Goal: Task Accomplishment & Management: Use online tool/utility

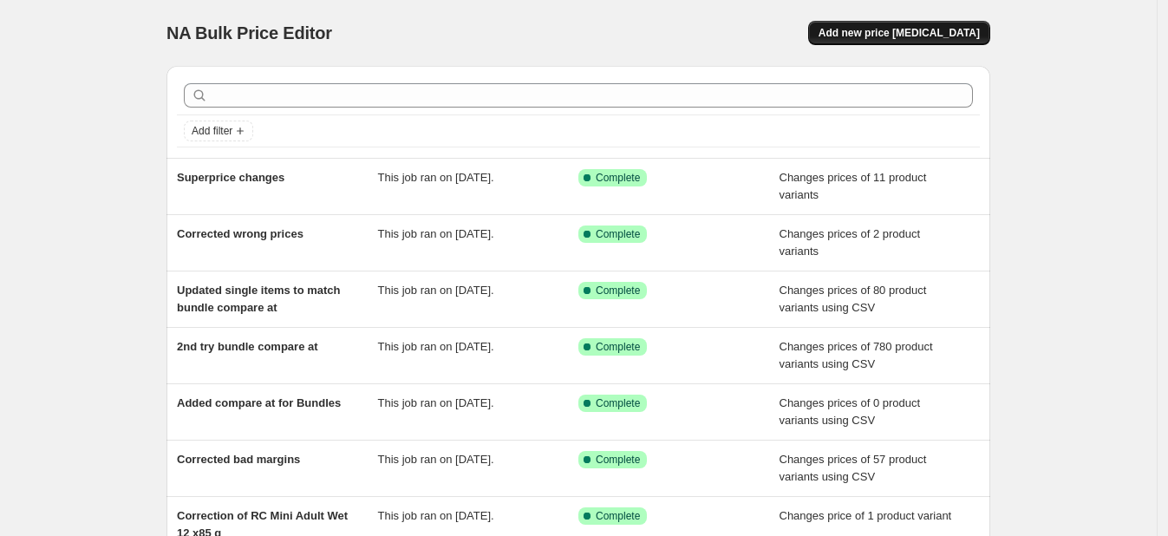
click at [871, 41] on button "Add new price [MEDICAL_DATA]" at bounding box center [899, 33] width 182 height 24
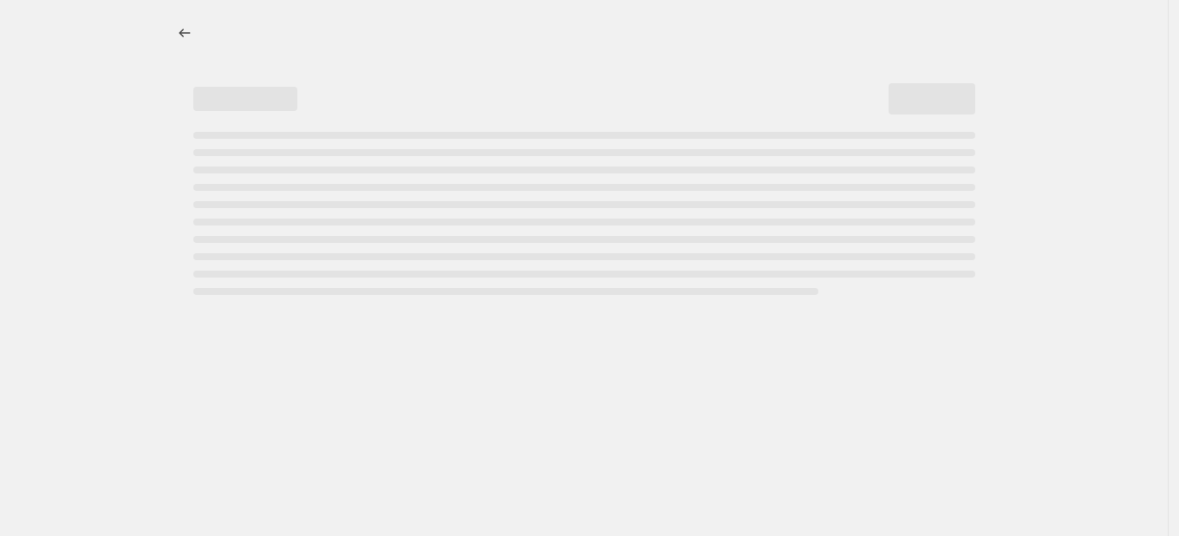
select select "percentage"
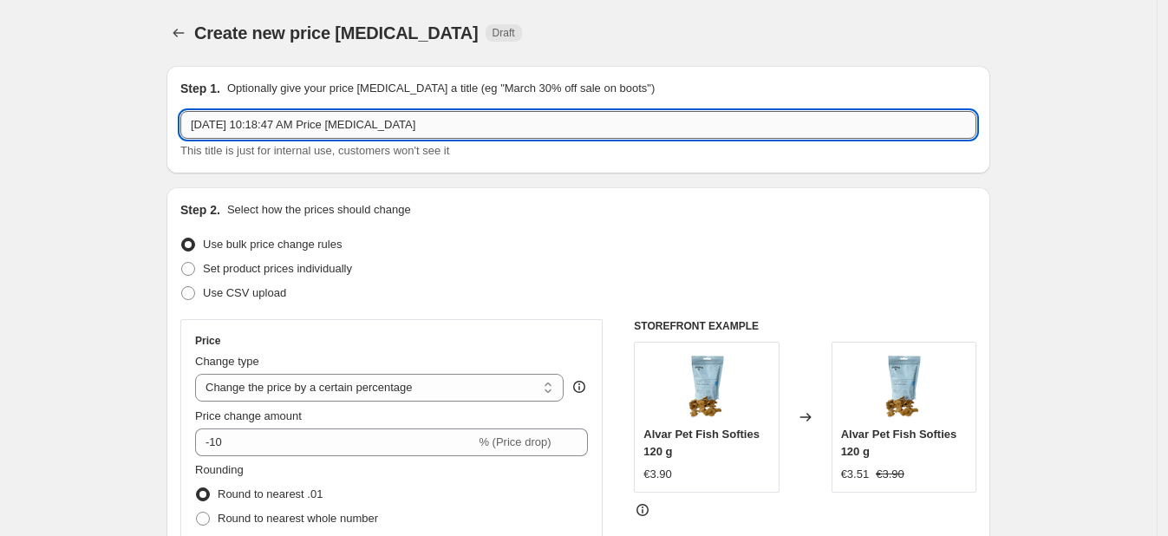
click at [439, 133] on input "[DATE] 10:18:47 AM Price [MEDICAL_DATA]" at bounding box center [578, 125] width 796 height 28
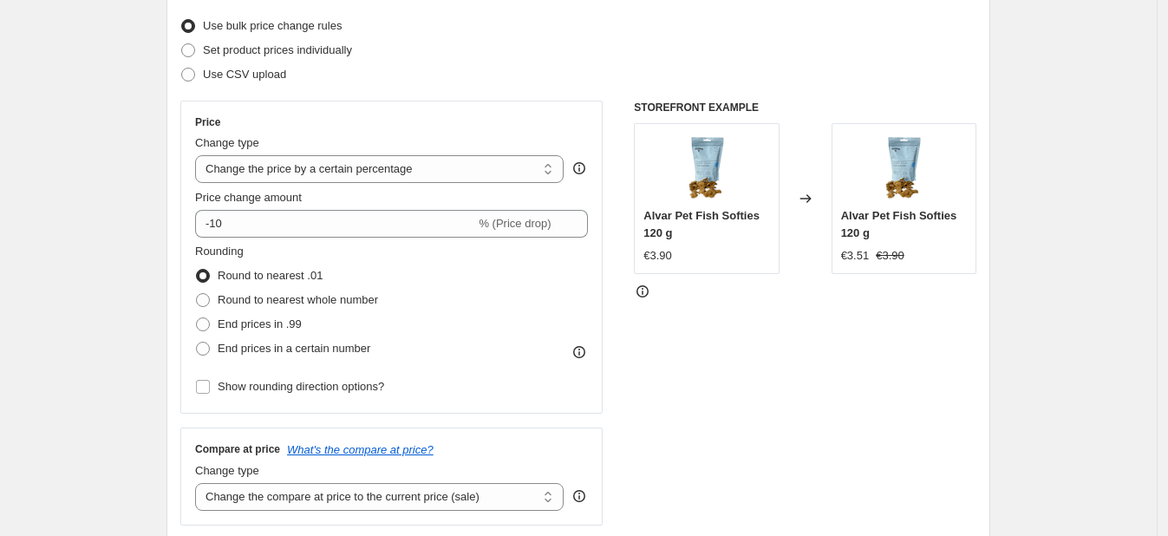
scroll to position [219, 0]
type input "Specific CID super price"
click at [218, 59] on label "Set product prices individually" at bounding box center [266, 49] width 172 height 24
click at [182, 43] on input "Set product prices individually" at bounding box center [181, 42] width 1 height 1
radio input "true"
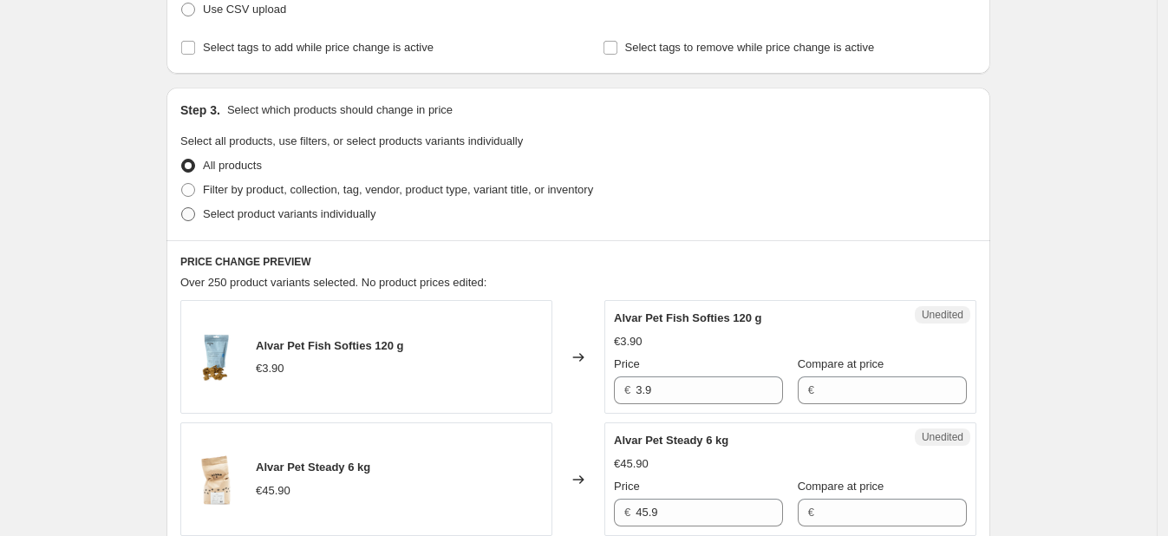
scroll to position [286, 0]
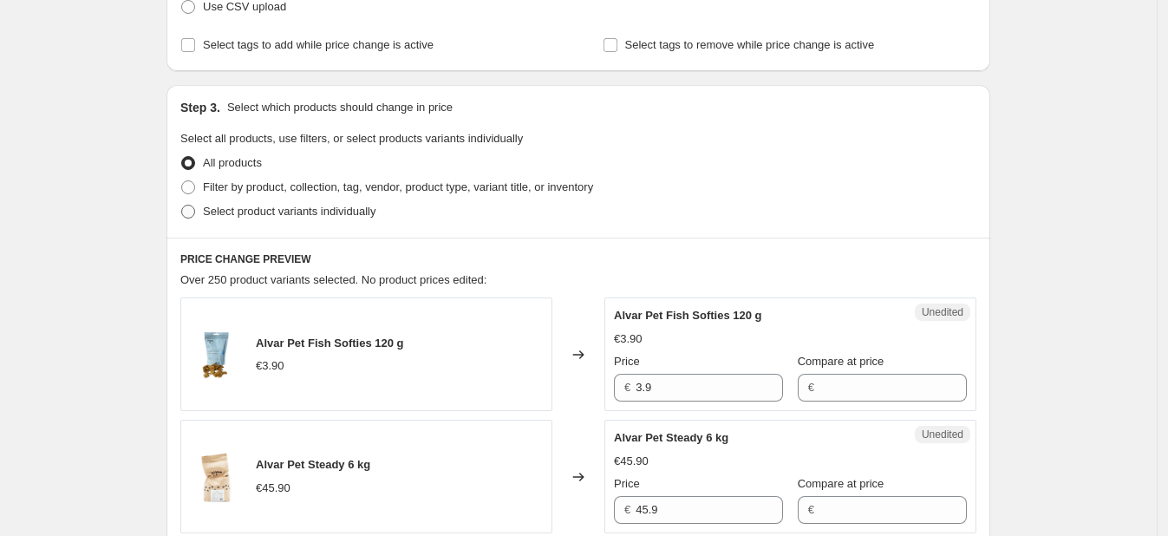
click at [195, 211] on span at bounding box center [188, 212] width 14 height 14
click at [182, 205] on input "Select product variants individually" at bounding box center [181, 205] width 1 height 1
radio input "true"
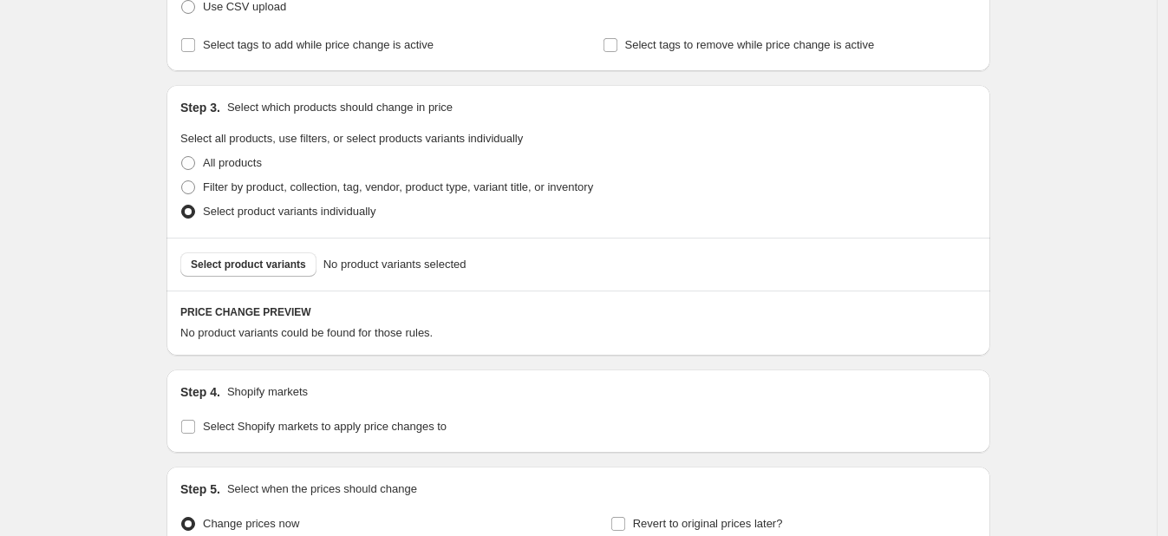
click at [244, 276] on div "Select product variants No product variants selected" at bounding box center [577, 263] width 823 height 53
click at [238, 260] on span "Select product variants" at bounding box center [248, 264] width 115 height 14
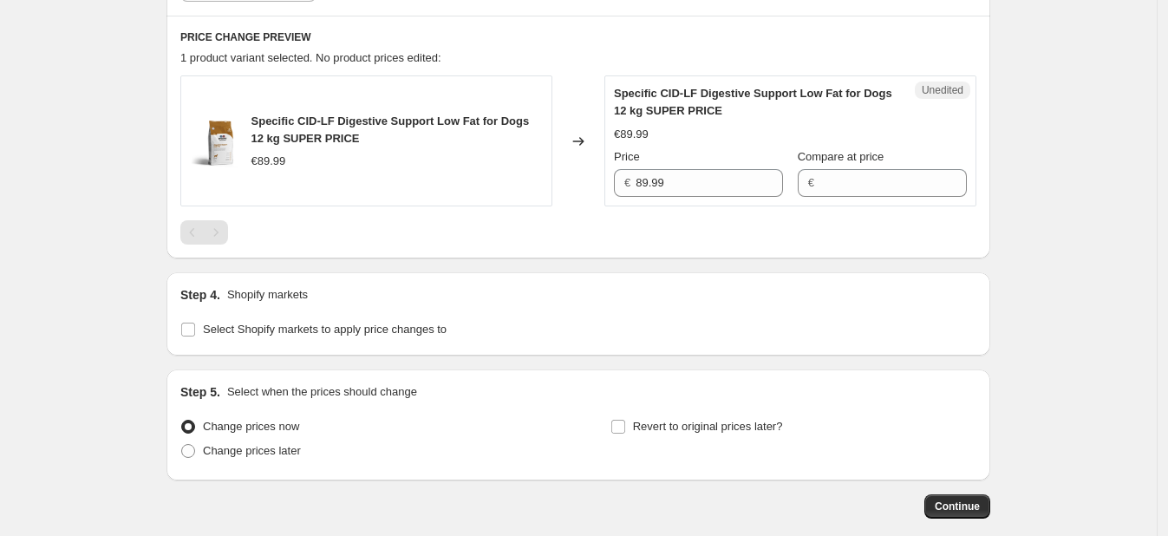
scroll to position [560, 0]
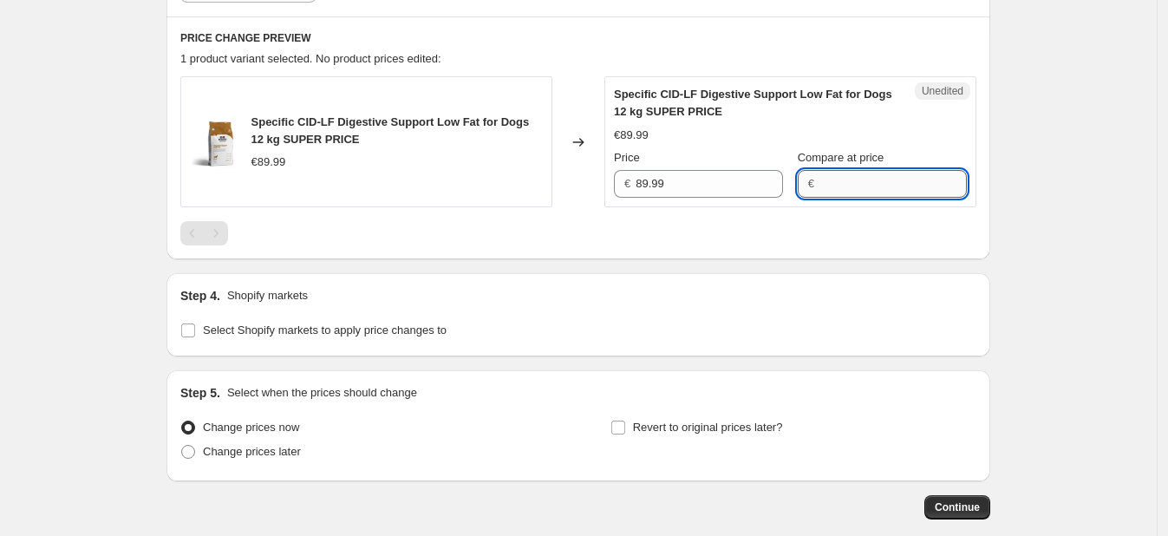
click at [879, 175] on input "Compare at price" at bounding box center [892, 184] width 147 height 28
type input "0"
type input "99"
click at [195, 332] on input "Select Shopify markets to apply price changes to" at bounding box center [188, 330] width 14 height 14
checkbox input "true"
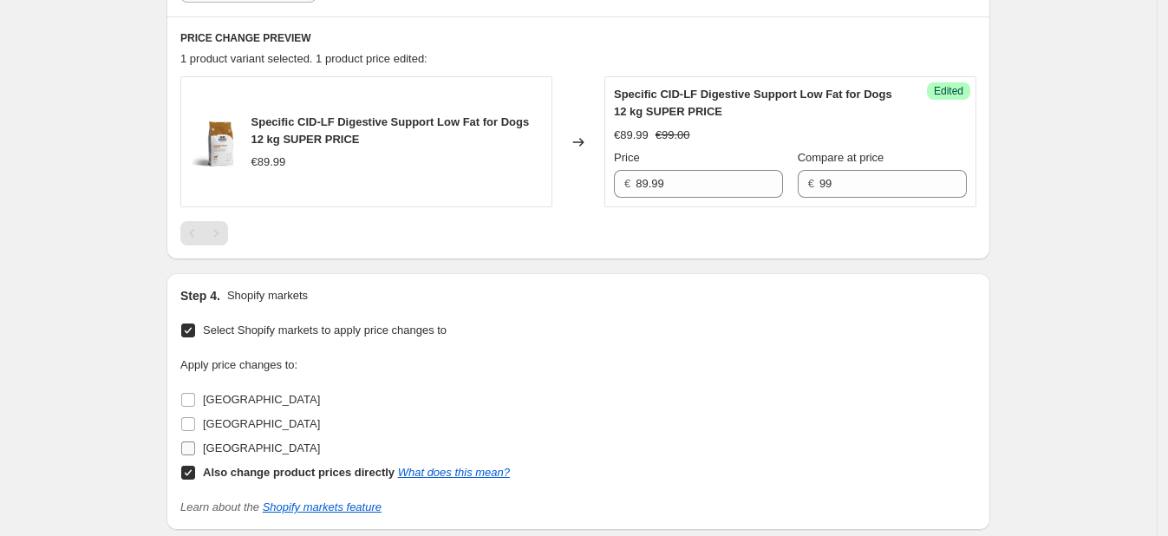
click at [191, 446] on input "Sweden" at bounding box center [188, 448] width 14 height 14
checkbox input "true"
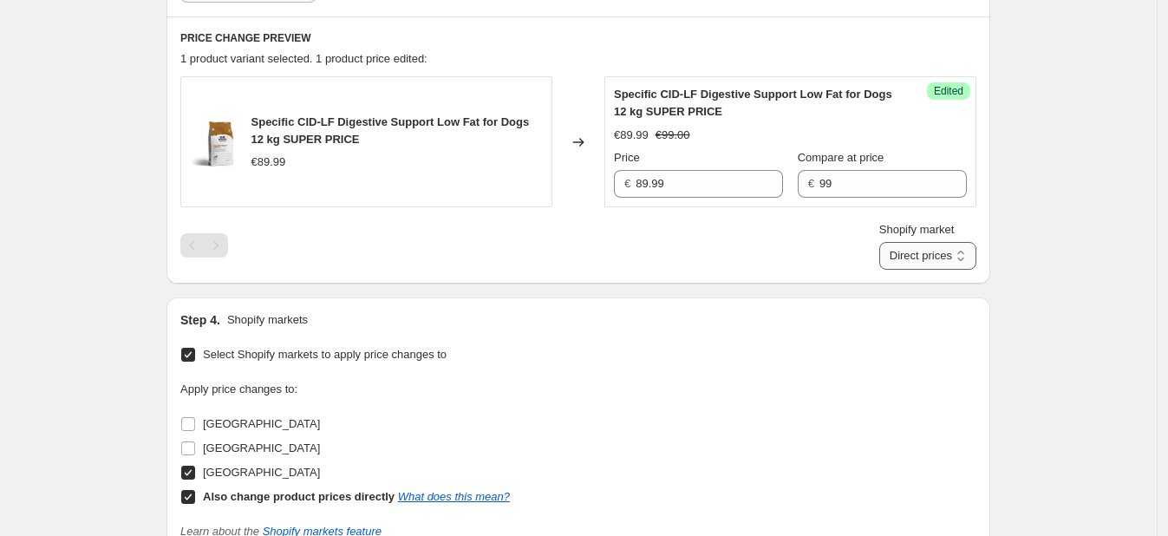
click at [903, 261] on select "Direct prices Sweden" at bounding box center [927, 256] width 97 height 28
select select "88164925744"
click at [906, 270] on select "Direct prices Sweden" at bounding box center [927, 256] width 97 height 28
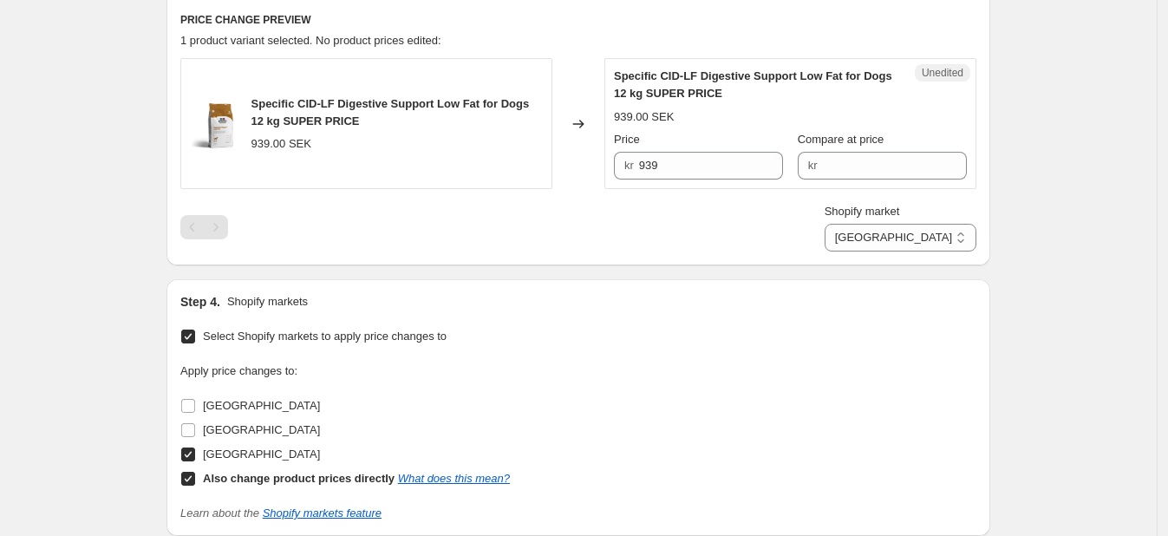
scroll to position [579, 0]
click at [838, 162] on input "Compare at price" at bounding box center [894, 165] width 145 height 28
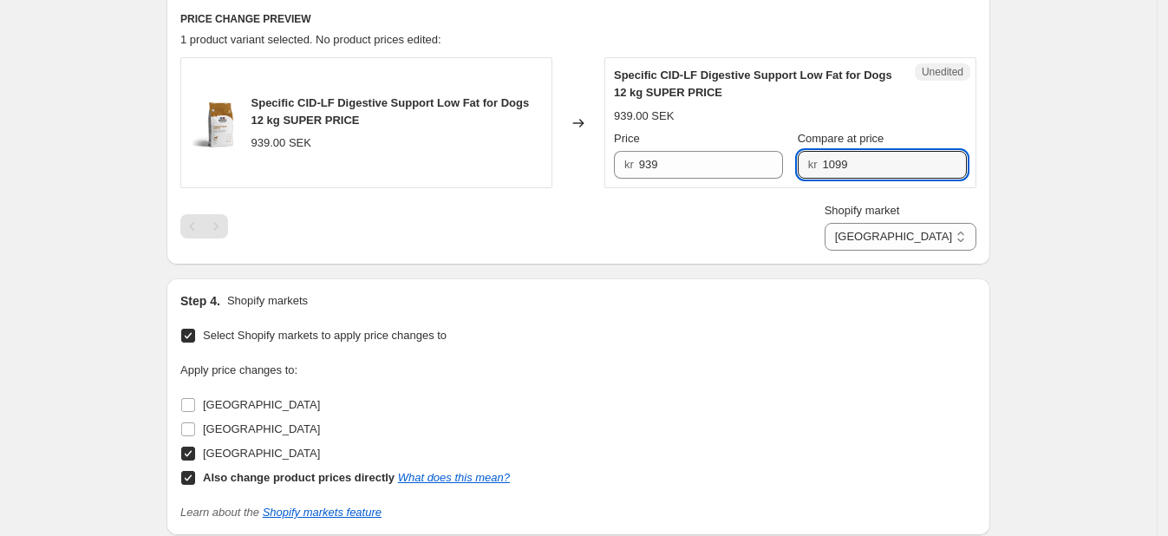
type input "1099"
click at [1064, 154] on div "Create new price change job. This page is ready Create new price change job Dra…" at bounding box center [578, 112] width 1156 height 1382
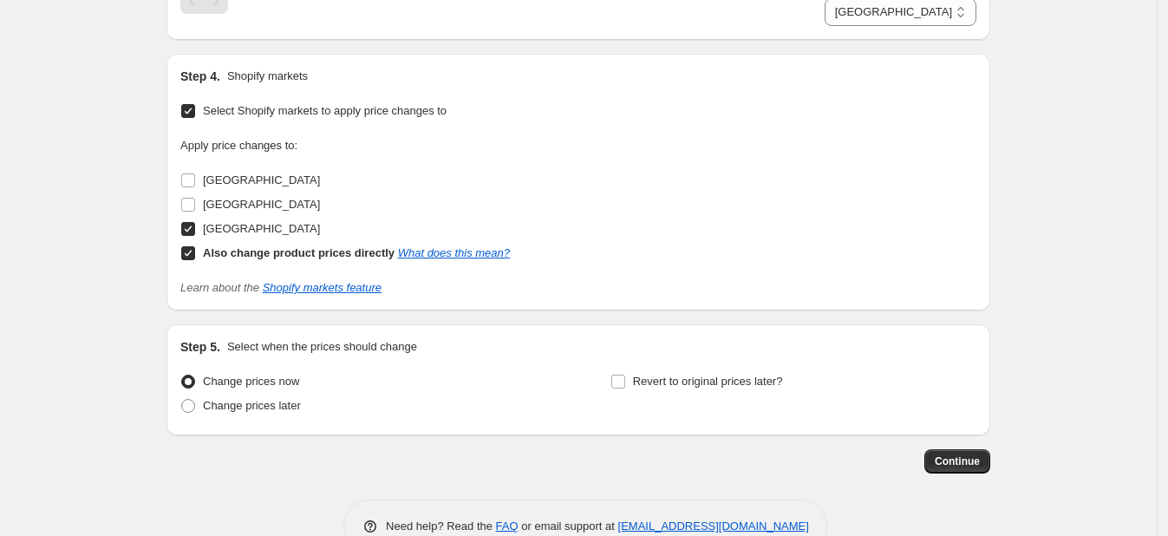
scroll to position [804, 0]
click at [953, 469] on button "Continue" at bounding box center [957, 460] width 66 height 24
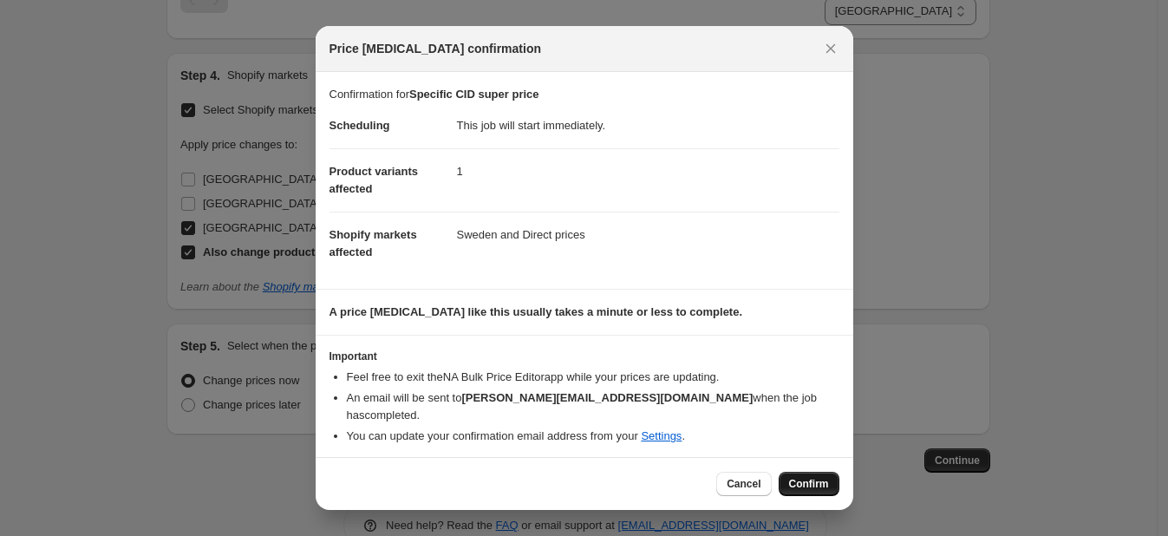
click at [810, 477] on span "Confirm" at bounding box center [809, 484] width 40 height 14
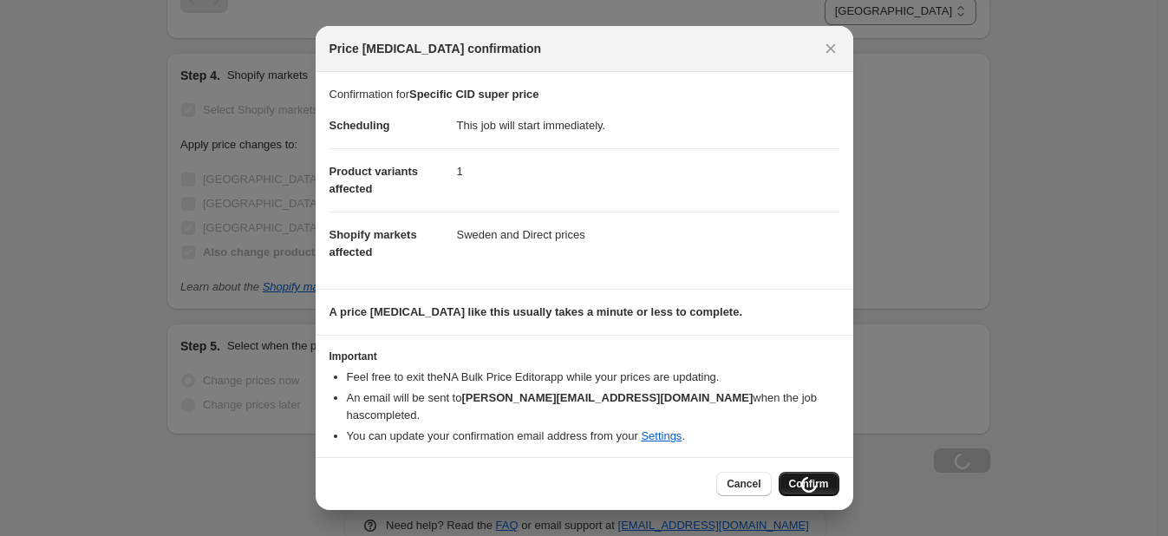
scroll to position [804, 0]
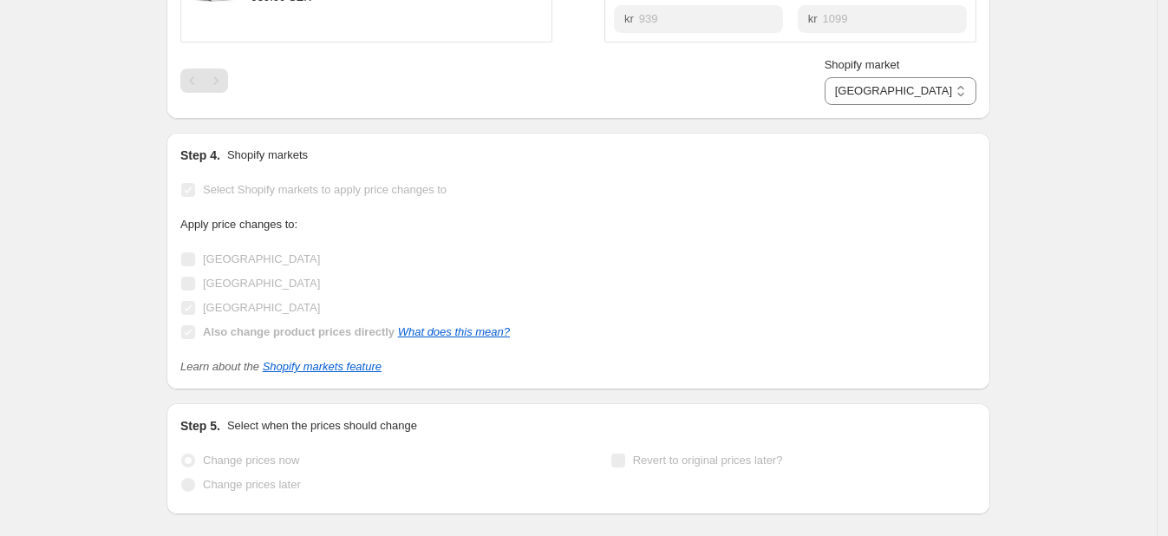
select select "88164925744"
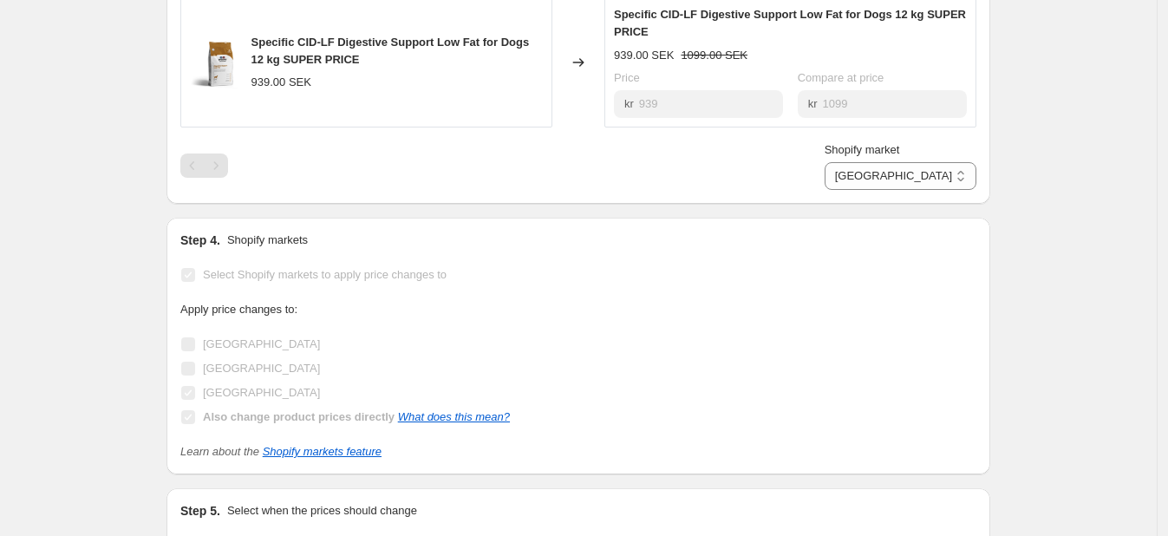
scroll to position [0, 0]
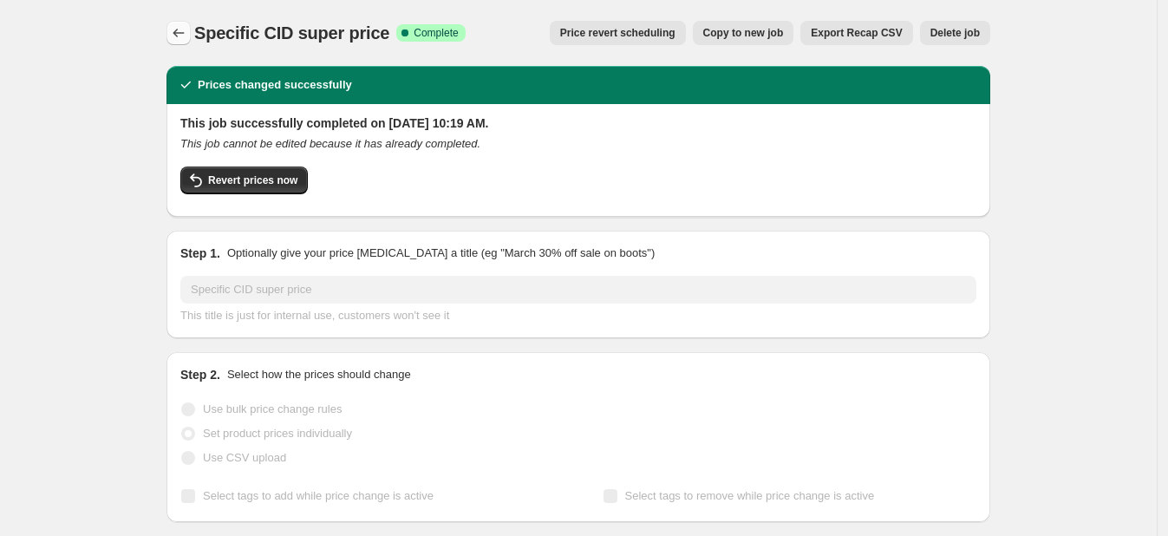
click at [187, 35] on icon "Price change jobs" at bounding box center [178, 32] width 17 height 17
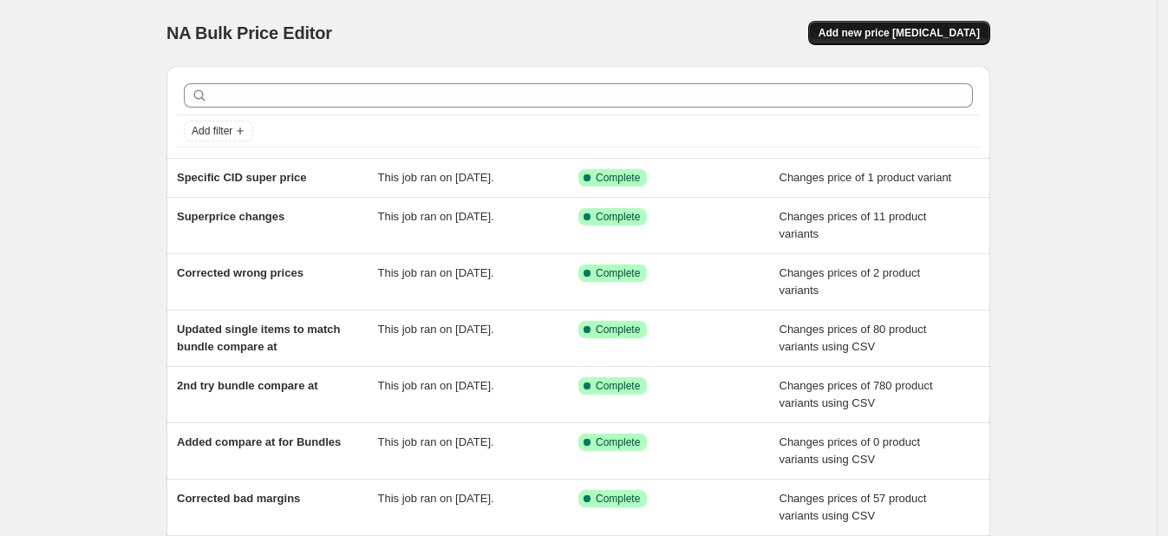
click at [966, 32] on span "Add new price change job" at bounding box center [898, 33] width 161 height 14
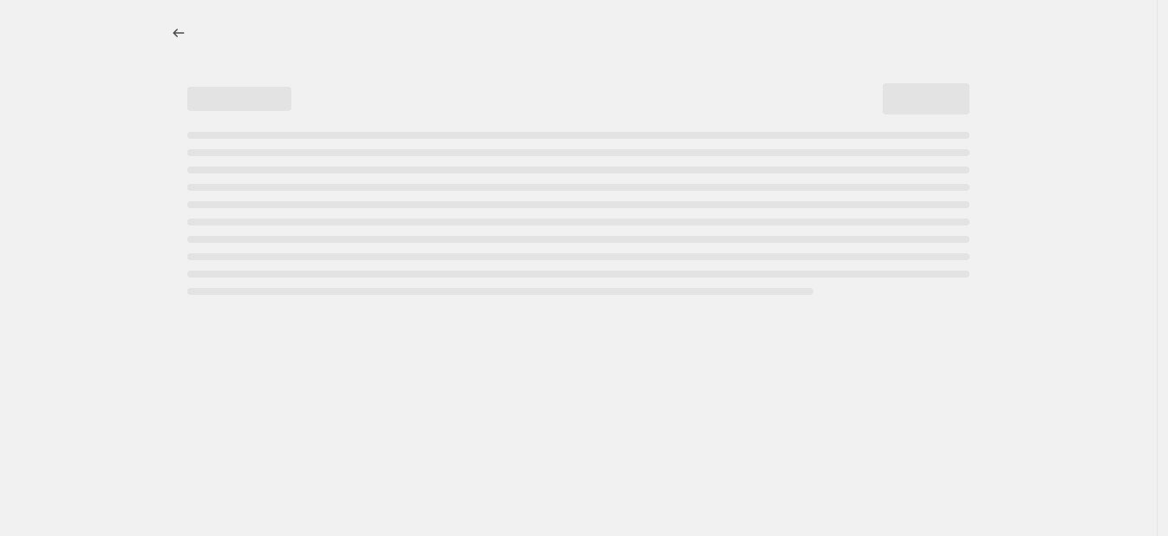
select select "percentage"
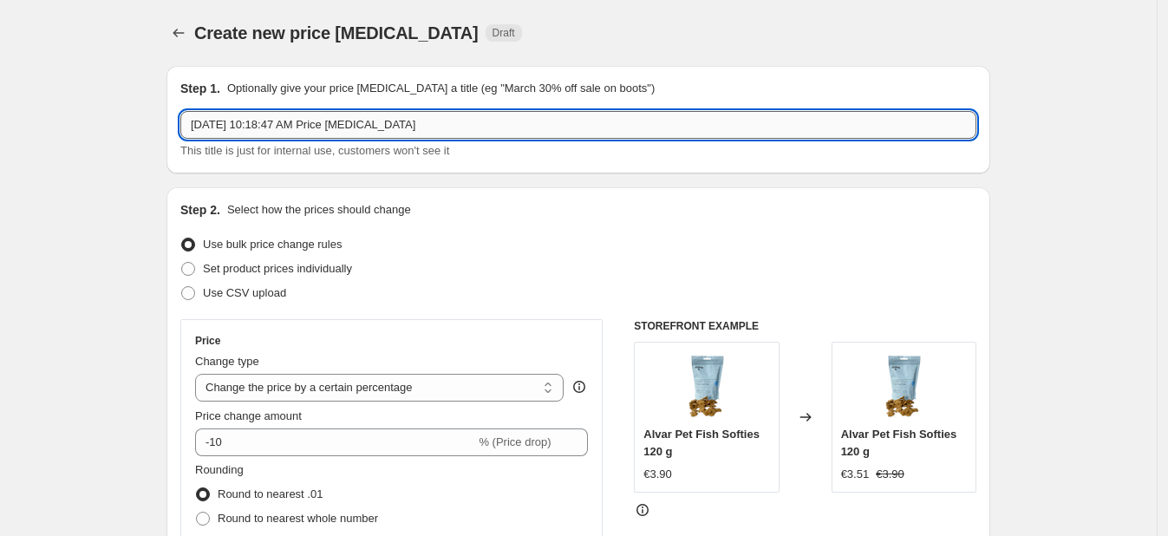
click at [344, 128] on input "Aug 13, 2025, 10:18:47 AM Price change job" at bounding box center [578, 125] width 796 height 28
type input "Purina HA 11 kg super price"
click at [264, 269] on span "Set product prices individually" at bounding box center [277, 268] width 149 height 13
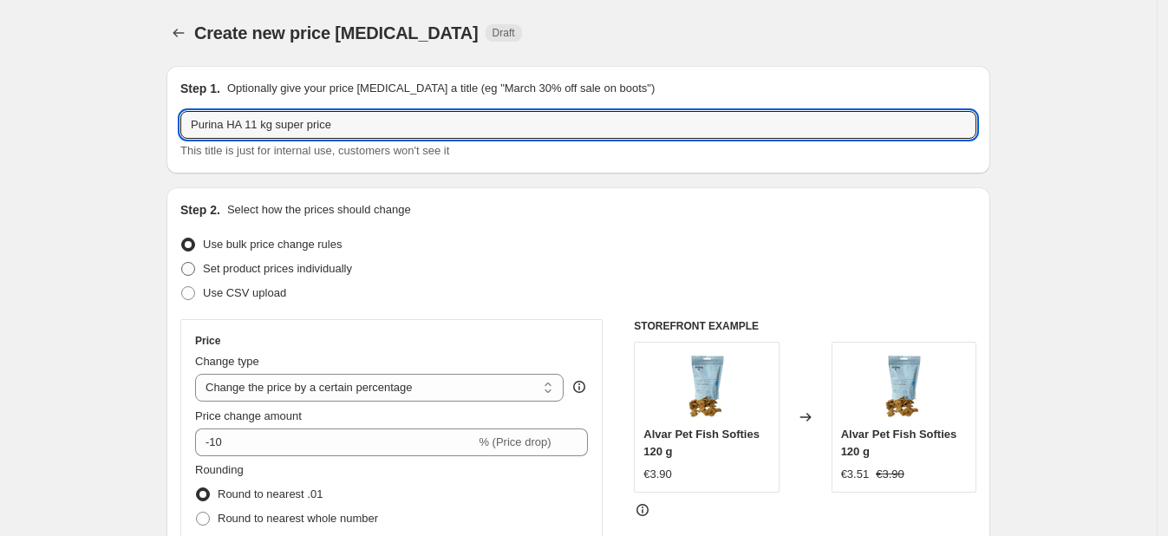
click at [182, 263] on input "Set product prices individually" at bounding box center [181, 262] width 1 height 1
radio input "true"
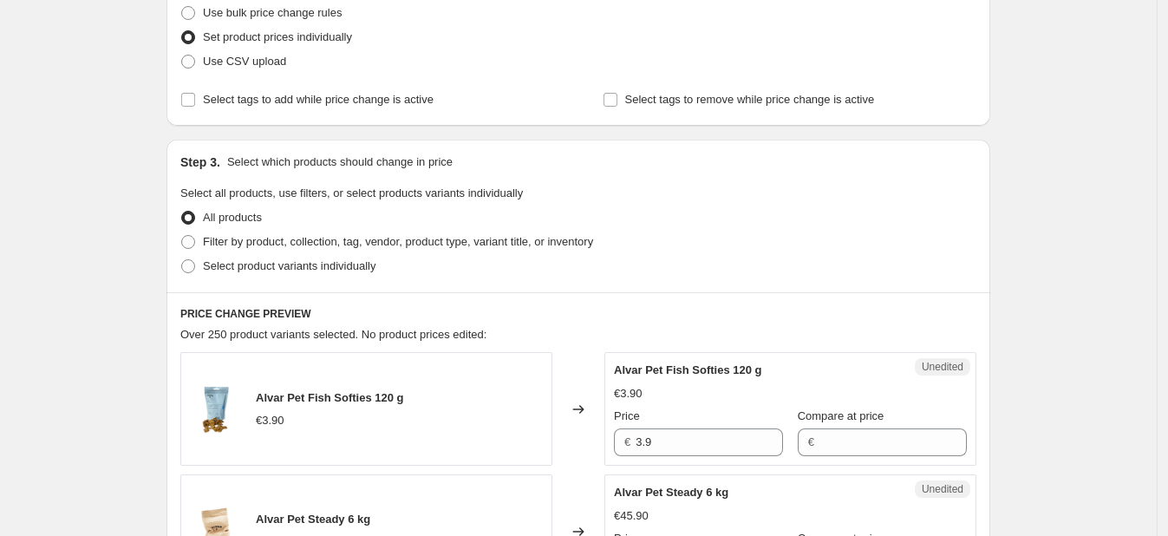
scroll to position [238, 0]
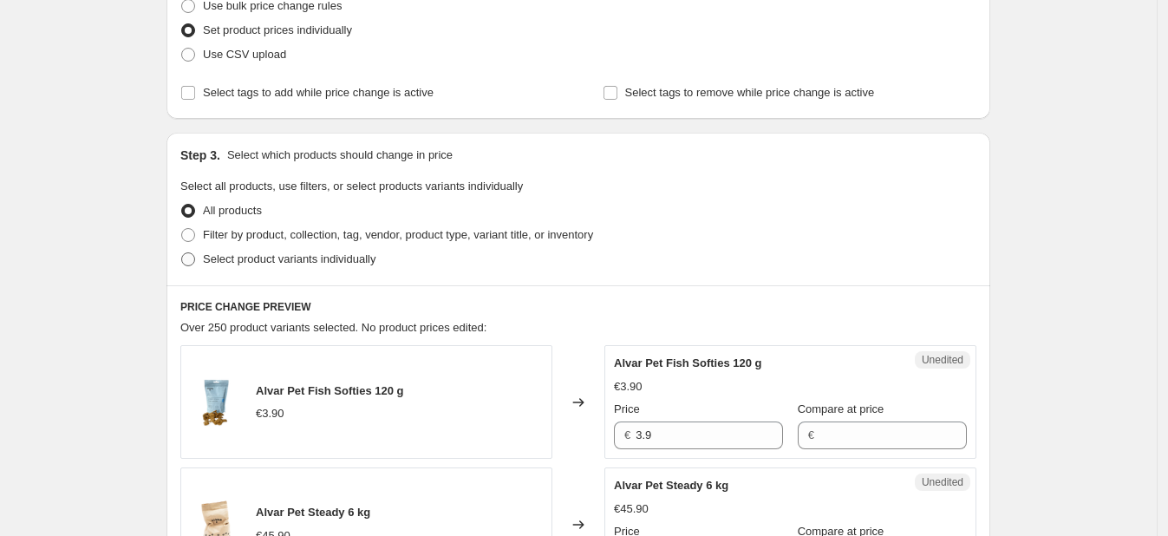
click at [217, 264] on span "Select product variants individually" at bounding box center [289, 258] width 172 height 13
click at [182, 253] on input "Select product variants individually" at bounding box center [181, 252] width 1 height 1
radio input "true"
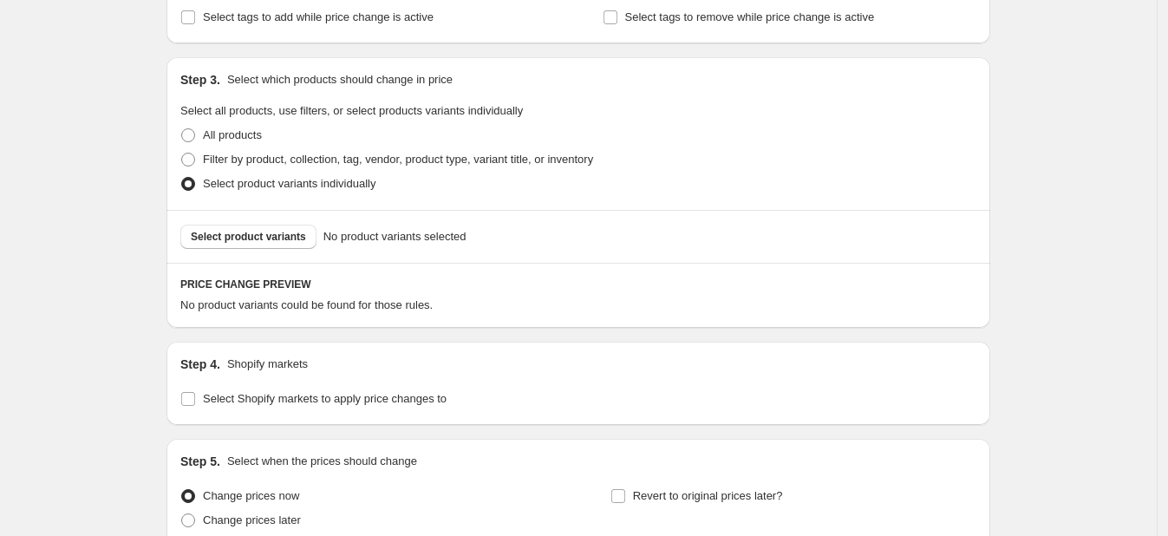
scroll to position [343, 0]
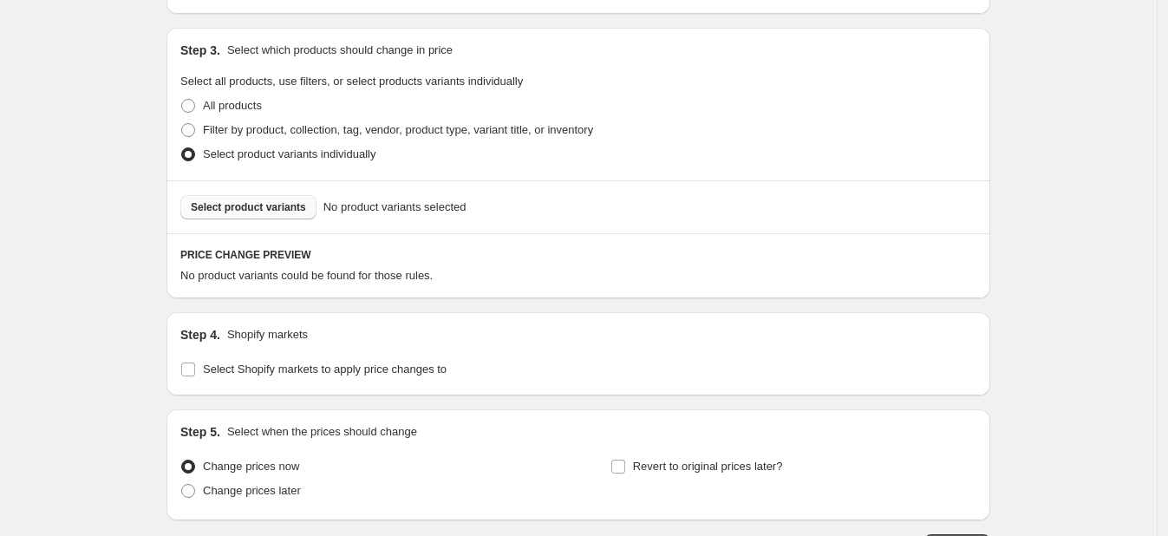
click at [280, 215] on button "Select product variants" at bounding box center [248, 207] width 136 height 24
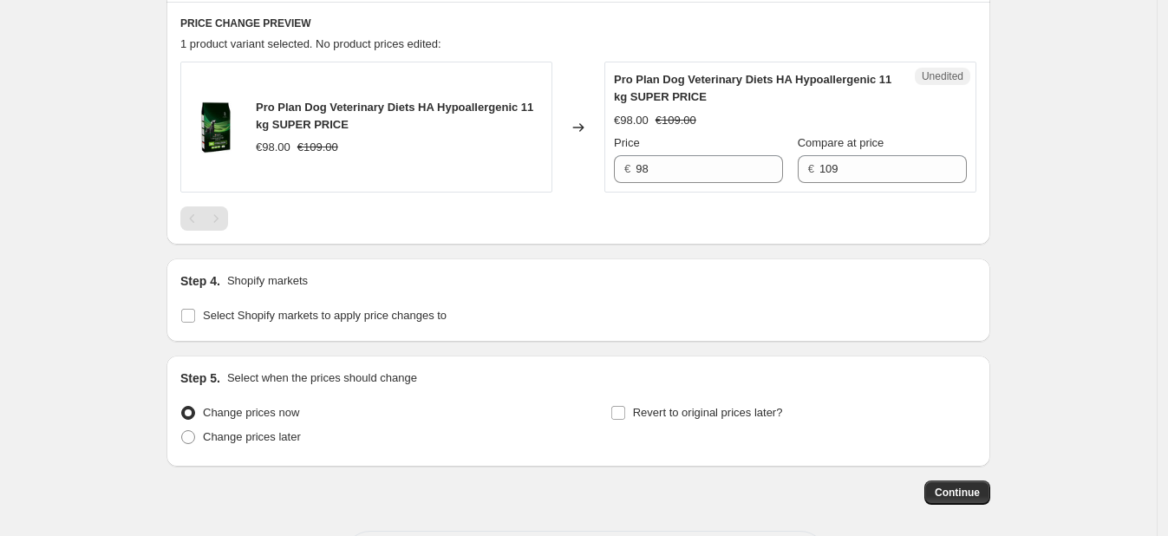
scroll to position [576, 0]
click at [191, 314] on input "Select Shopify markets to apply price changes to" at bounding box center [188, 314] width 14 height 14
checkbox input "true"
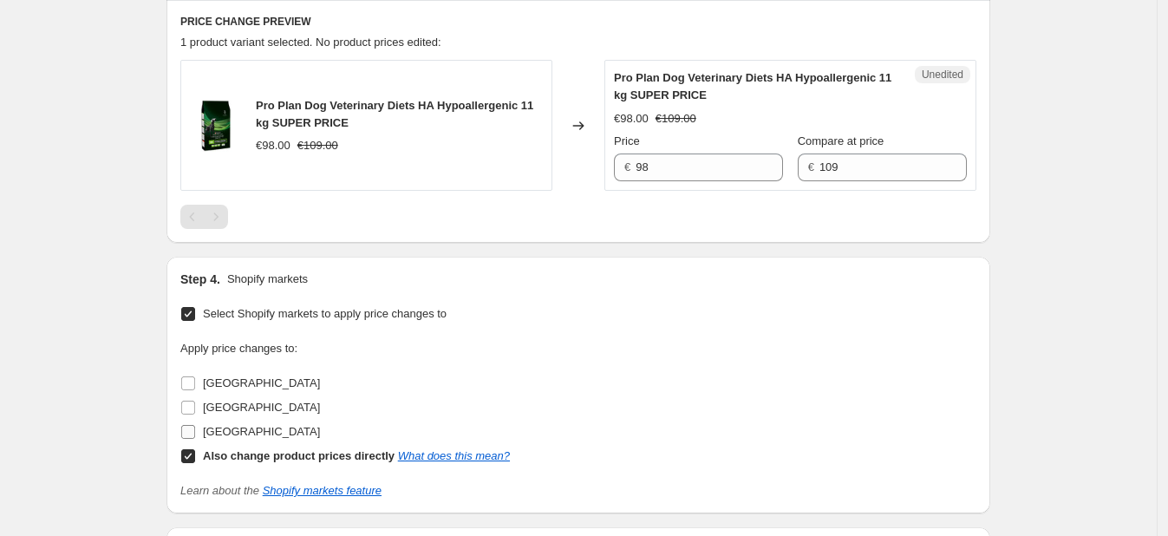
click at [192, 435] on input "Sweden" at bounding box center [188, 432] width 14 height 14
checkbox input "true"
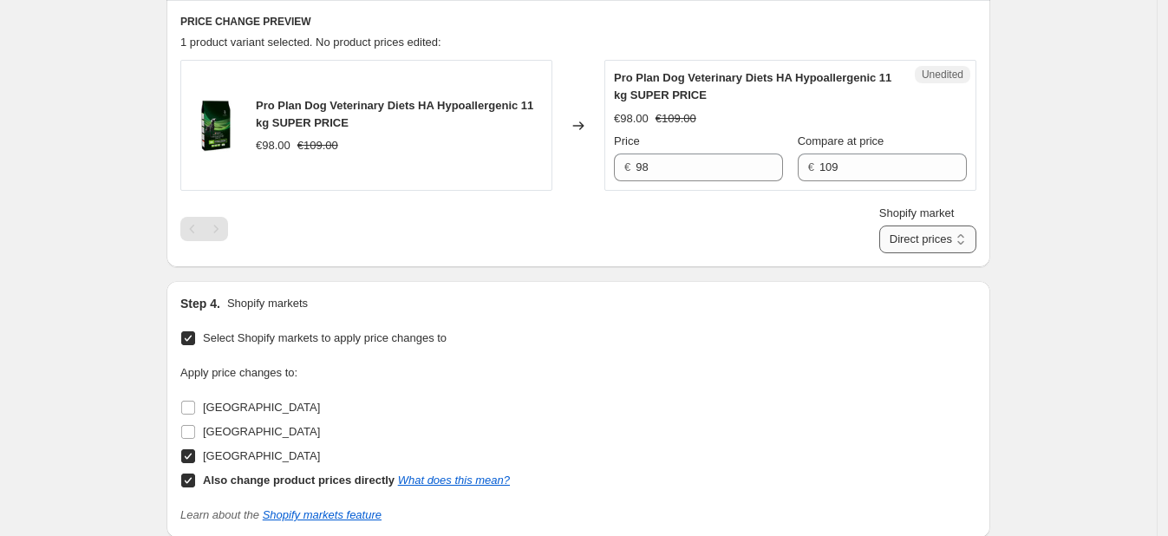
click at [946, 243] on select "Direct prices Sweden" at bounding box center [927, 239] width 97 height 28
select select "88164925744"
click at [906, 253] on select "Direct prices Sweden" at bounding box center [927, 239] width 97 height 28
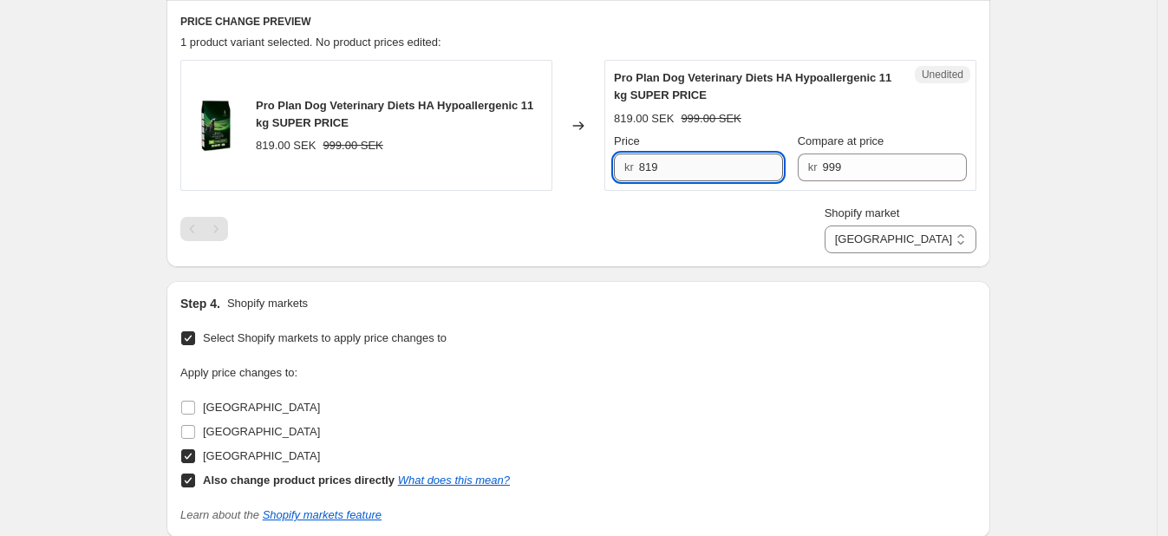
click at [728, 163] on input "819" at bounding box center [711, 167] width 145 height 28
type input "829"
click at [1039, 144] on div "Create new price change job. This page is ready Create new price change job Dra…" at bounding box center [578, 115] width 1156 height 1382
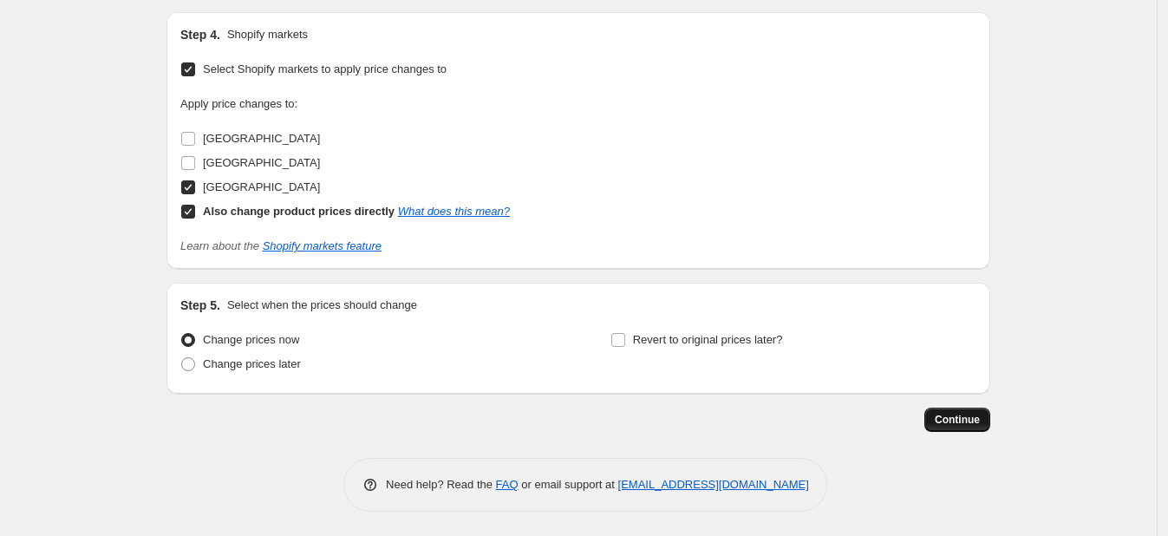
click at [947, 413] on span "Continue" at bounding box center [956, 420] width 45 height 14
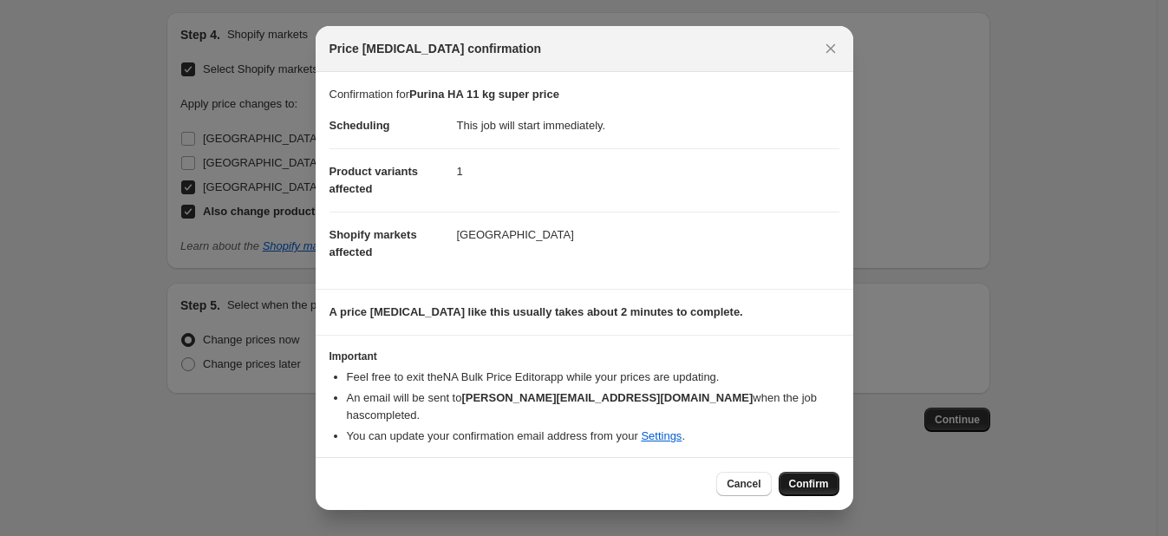
click at [808, 477] on span "Confirm" at bounding box center [809, 484] width 40 height 14
